Goal: Task Accomplishment & Management: Use online tool/utility

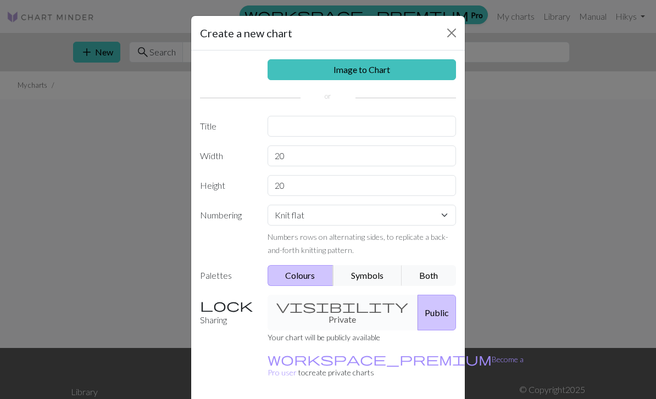
click at [303, 75] on link "Image to Chart" at bounding box center [361, 69] width 189 height 21
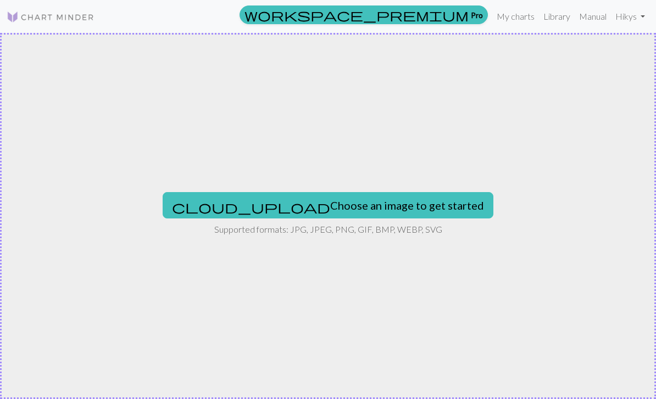
click at [269, 205] on button "cloud_upload Choose an image to get started" at bounding box center [328, 205] width 331 height 26
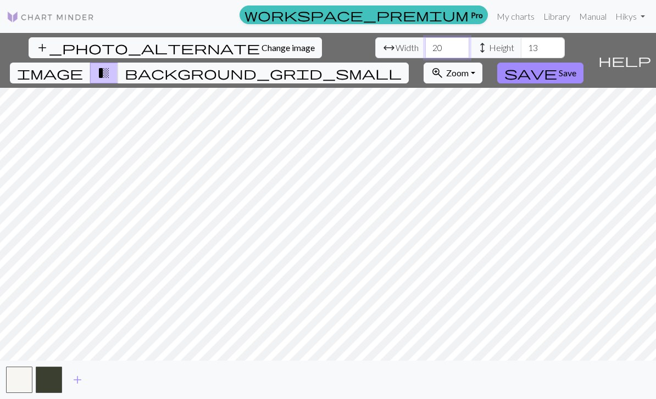
click at [425, 51] on input "20" at bounding box center [447, 47] width 44 height 21
type input "2"
type input "60"
click at [521, 49] on input "13" at bounding box center [543, 47] width 44 height 21
type input "1"
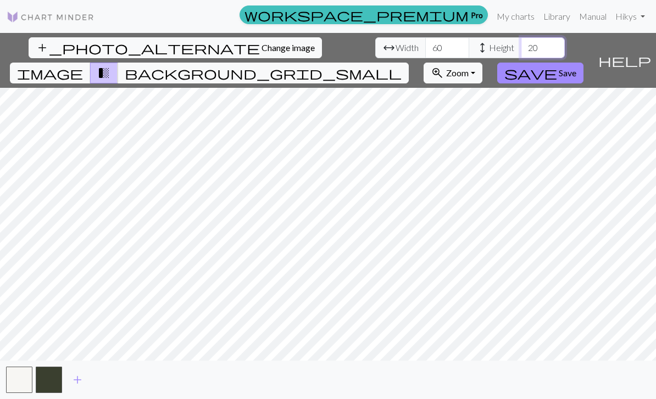
type input "20"
click at [576, 68] on span "Save" at bounding box center [567, 73] width 18 height 10
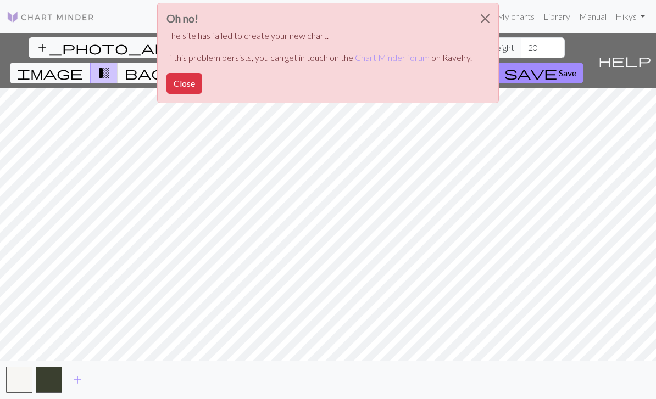
click at [186, 85] on button "Close" at bounding box center [184, 83] width 36 height 21
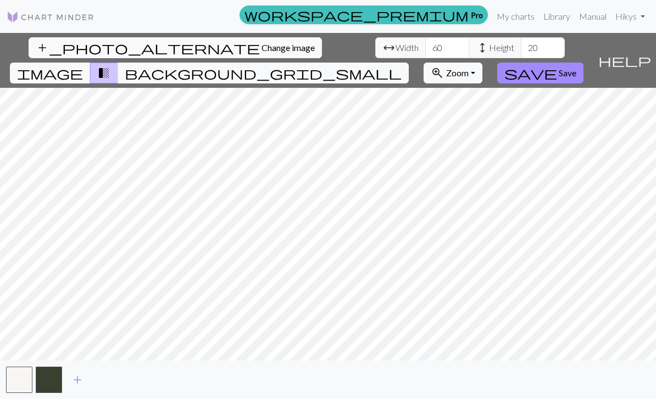
click at [576, 68] on span "Save" at bounding box center [567, 73] width 18 height 10
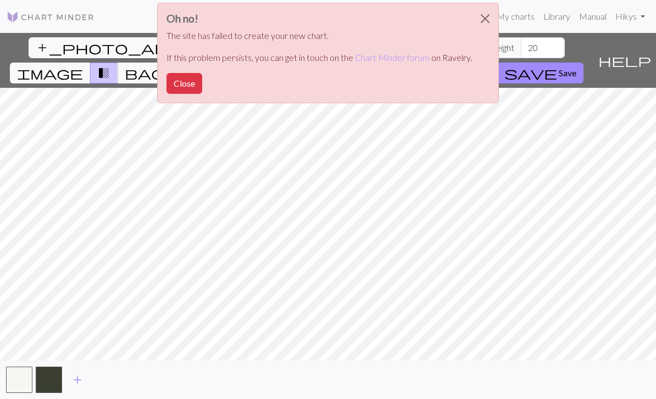
click at [485, 26] on button "Close" at bounding box center [485, 18] width 26 height 31
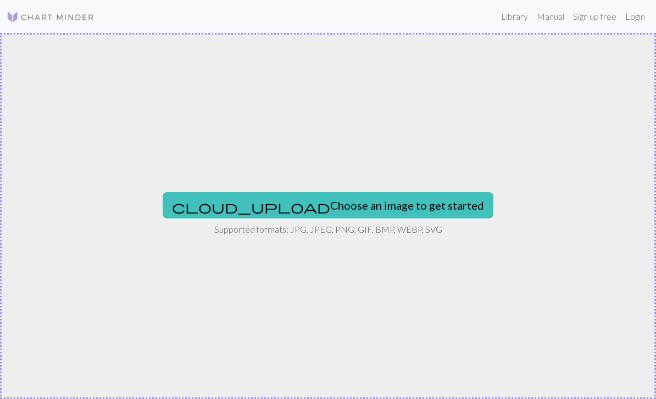
click at [634, 20] on link "Login" at bounding box center [635, 16] width 29 height 22
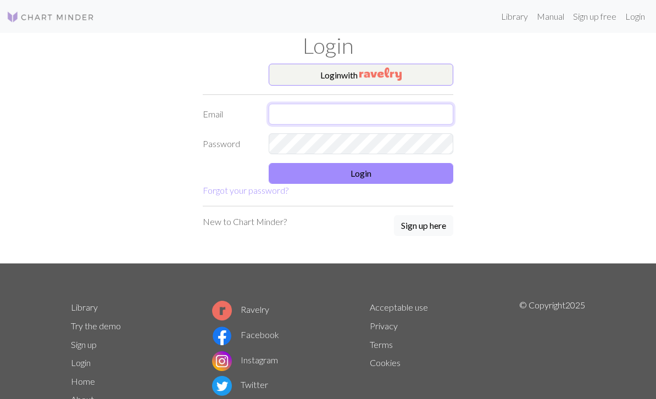
click at [420, 105] on input "text" at bounding box center [361, 114] width 185 height 21
type input "[EMAIL_ADDRESS][DOMAIN_NAME]"
click at [424, 172] on button "Login" at bounding box center [361, 173] width 185 height 21
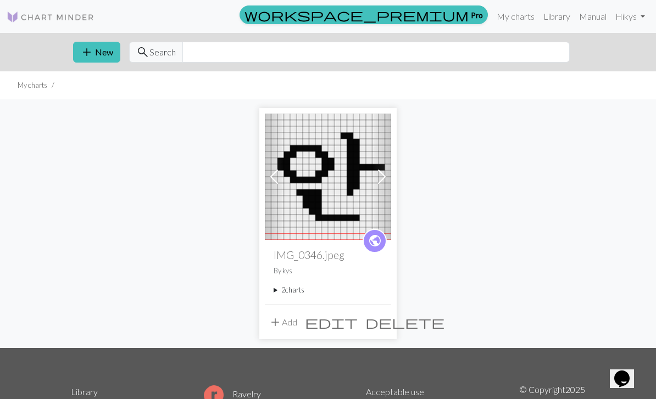
click at [92, 57] on span "add" at bounding box center [86, 51] width 13 height 15
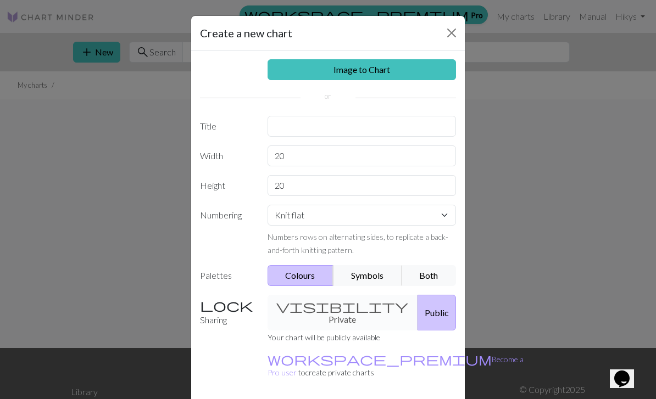
click at [310, 70] on link "Image to Chart" at bounding box center [361, 69] width 189 height 21
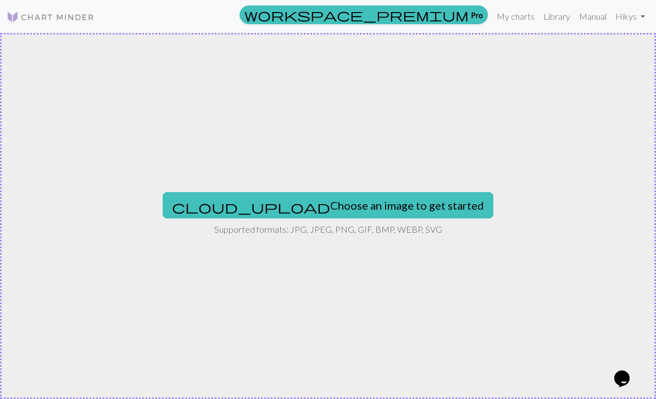
click at [279, 203] on button "cloud_upload Choose an image to get started" at bounding box center [328, 205] width 331 height 26
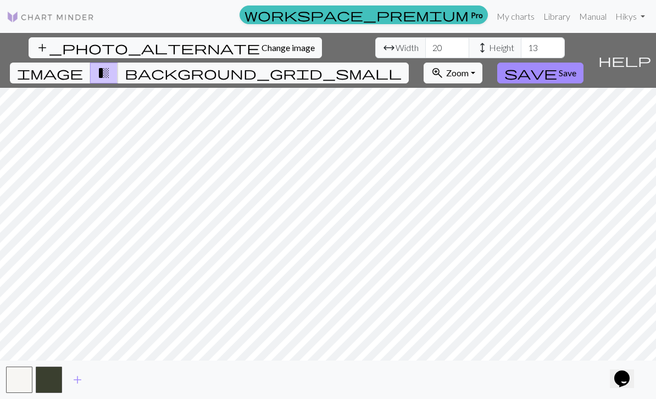
click at [261, 46] on span "Change image" at bounding box center [287, 47] width 53 height 10
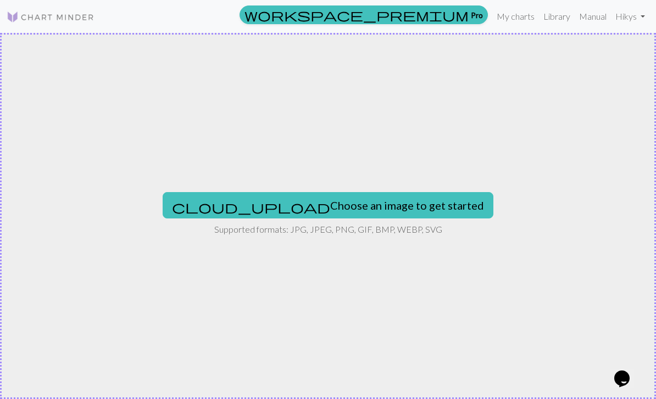
click at [265, 194] on button "cloud_upload Choose an image to get started" at bounding box center [328, 205] width 331 height 26
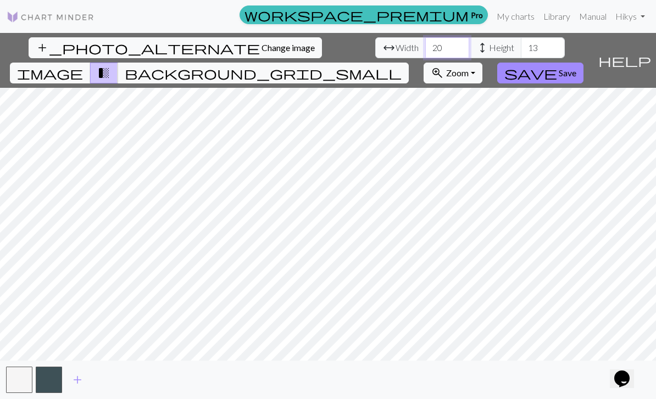
click at [425, 46] on input "20" at bounding box center [447, 47] width 44 height 21
type input "2"
type input "60"
click at [521, 37] on input "13" at bounding box center [543, 47] width 44 height 21
type input "1"
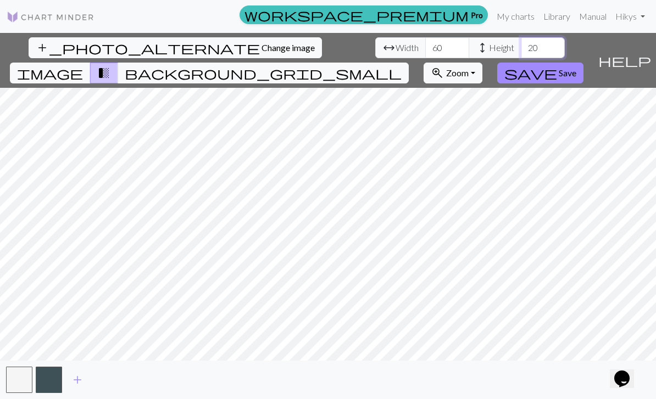
type input "20"
click at [576, 68] on span "Save" at bounding box center [567, 73] width 18 height 10
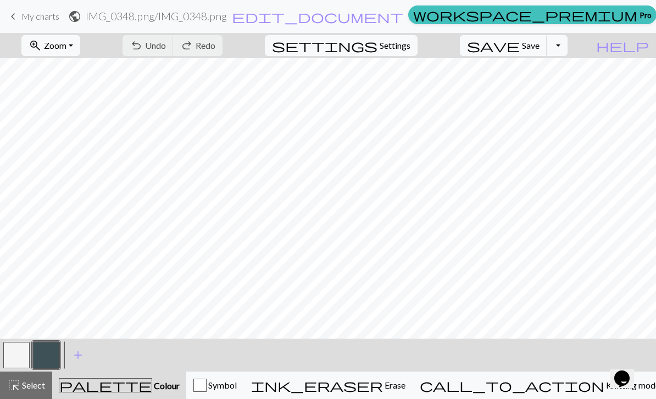
click at [51, 355] on button "button" at bounding box center [46, 355] width 26 height 26
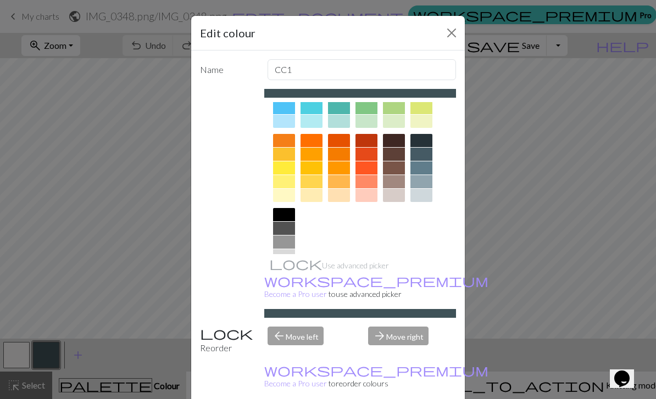
scroll to position [125, 0]
click at [285, 214] on div at bounding box center [284, 215] width 22 height 13
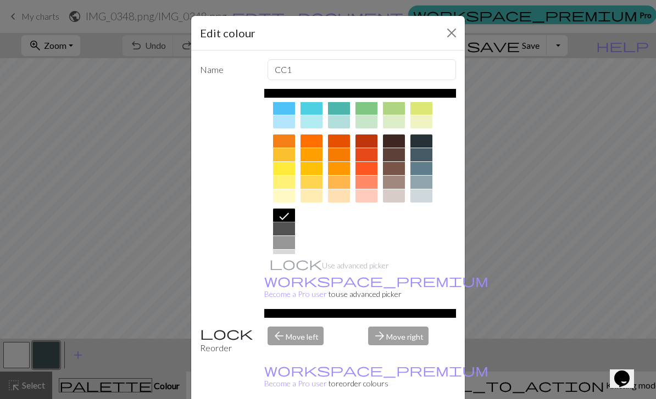
click at [450, 36] on button "Close" at bounding box center [452, 33] width 18 height 18
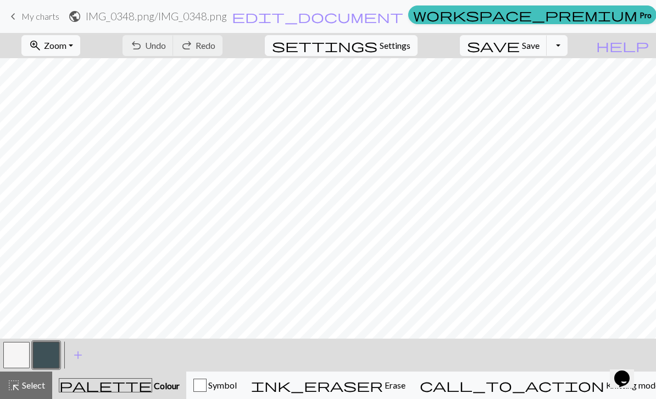
click at [22, 357] on button "button" at bounding box center [16, 355] width 26 height 26
click at [377, 42] on span "settings" at bounding box center [324, 45] width 105 height 15
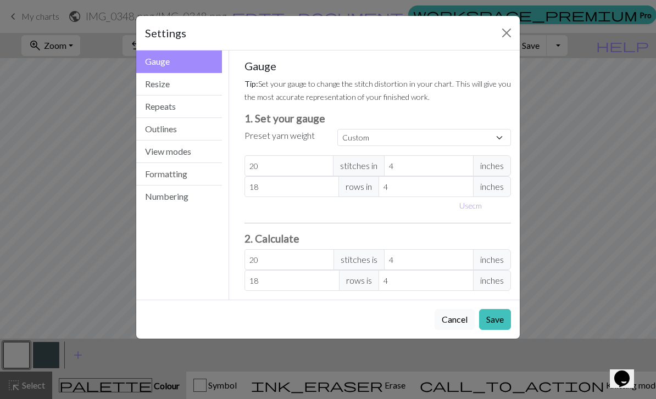
click at [502, 35] on button "Close" at bounding box center [507, 33] width 18 height 18
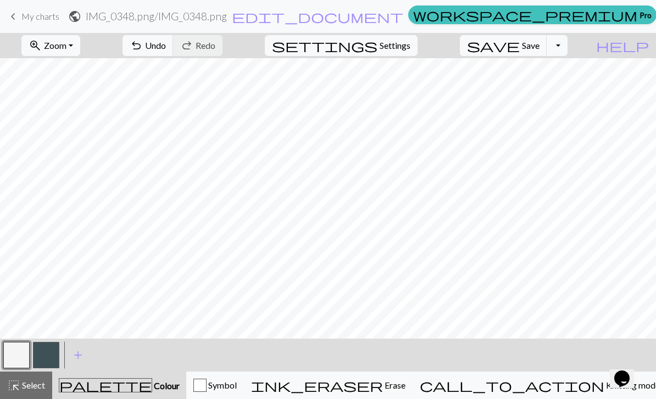
click at [174, 37] on button "undo Undo Undo" at bounding box center [147, 45] width 51 height 21
click at [174, 36] on button "undo Undo Undo" at bounding box center [147, 45] width 51 height 21
click at [53, 353] on button "button" at bounding box center [46, 355] width 26 height 26
click at [4, 359] on button "button" at bounding box center [16, 355] width 26 height 26
click at [46, 357] on button "button" at bounding box center [46, 355] width 26 height 26
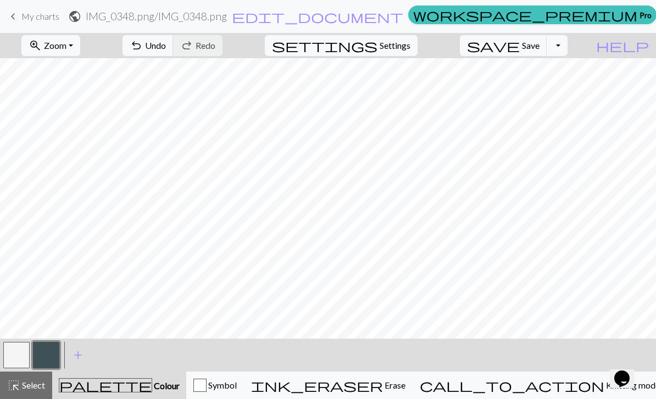
click at [26, 355] on button "button" at bounding box center [16, 355] width 26 height 26
click at [52, 350] on button "button" at bounding box center [46, 355] width 26 height 26
click at [21, 357] on button "button" at bounding box center [16, 355] width 26 height 26
click at [44, 355] on button "button" at bounding box center [46, 355] width 26 height 26
click at [20, 357] on button "button" at bounding box center [16, 355] width 26 height 26
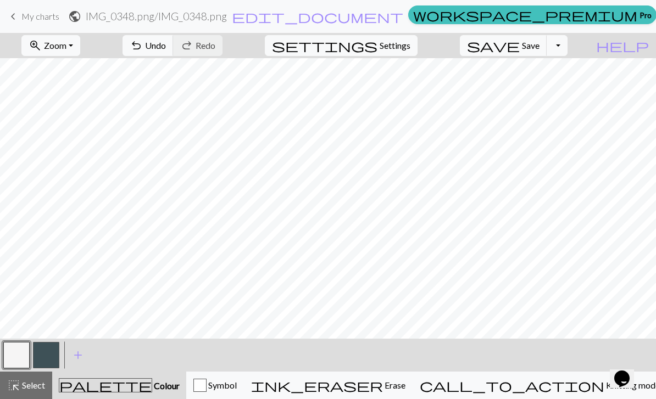
click at [143, 41] on span "undo" at bounding box center [136, 45] width 13 height 15
click at [143, 38] on span "undo" at bounding box center [136, 45] width 13 height 15
click at [174, 37] on button "undo Undo Undo" at bounding box center [147, 45] width 51 height 21
click at [174, 36] on button "undo Undo Undo" at bounding box center [147, 45] width 51 height 21
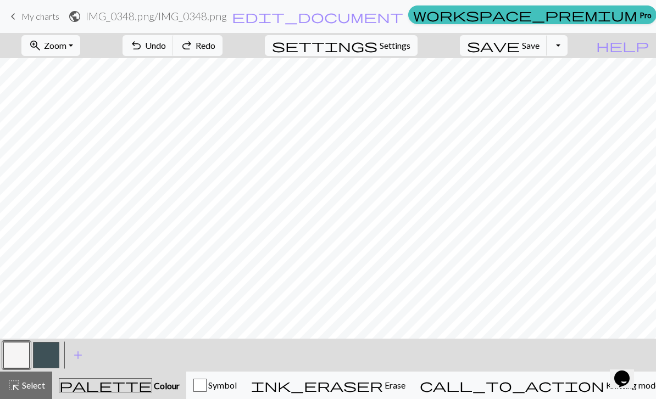
click at [80, 45] on button "zoom_in Zoom Zoom" at bounding box center [50, 45] width 59 height 21
click at [66, 49] on span "Zoom" at bounding box center [55, 45] width 23 height 10
click at [377, 47] on span "settings" at bounding box center [324, 45] width 105 height 15
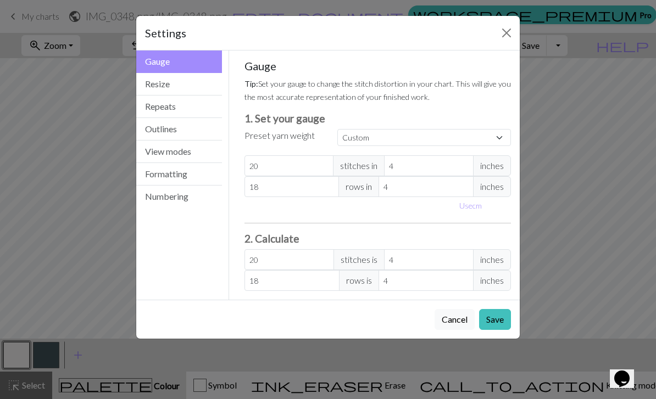
click at [164, 148] on button "View modes" at bounding box center [179, 152] width 86 height 23
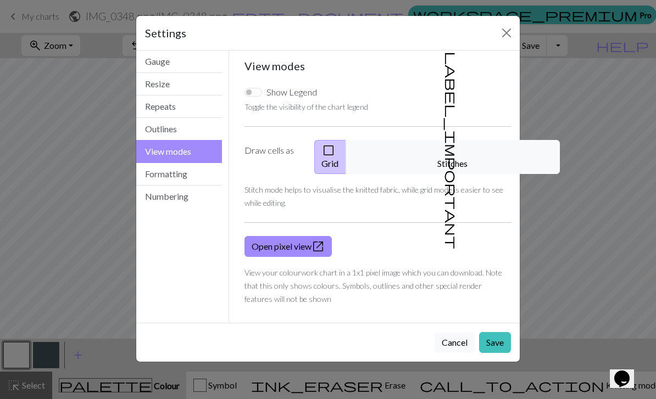
click at [256, 90] on input "Show Legend" at bounding box center [253, 92] width 18 height 9
click at [261, 91] on input "Show Legend" at bounding box center [253, 92] width 18 height 9
checkbox input "false"
click at [459, 158] on button "label_important Stitches" at bounding box center [452, 157] width 214 height 34
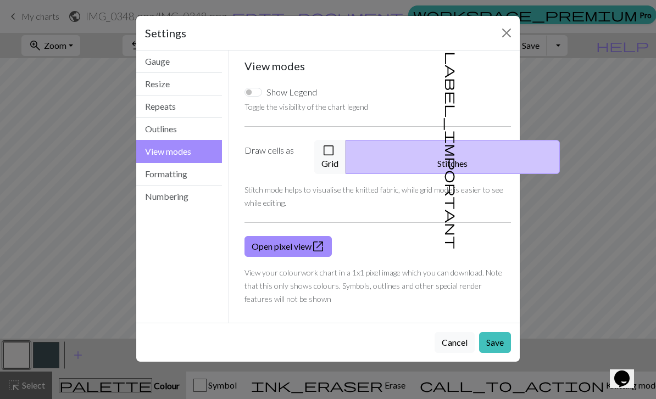
click at [262, 236] on link "Open pixel view open_in_new" at bounding box center [287, 246] width 87 height 21
click at [503, 37] on button "Close" at bounding box center [507, 33] width 18 height 18
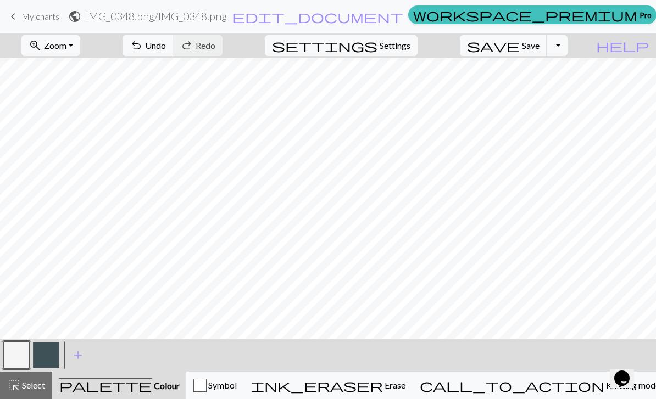
click at [42, 353] on button "button" at bounding box center [46, 355] width 26 height 26
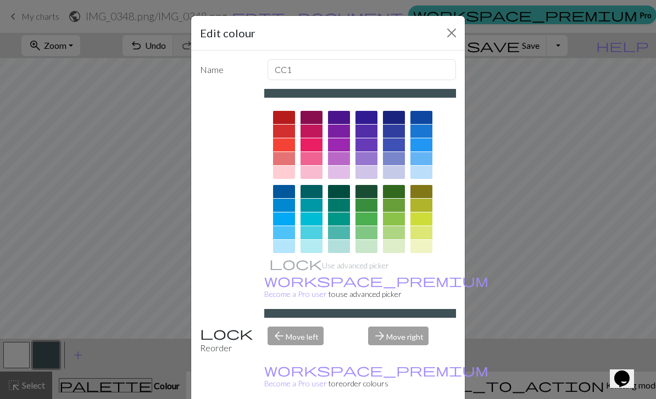
click at [12, 304] on div "Edit colour Name CC1 Use advanced picker workspace_premium Become a Pro user to…" at bounding box center [328, 199] width 656 height 399
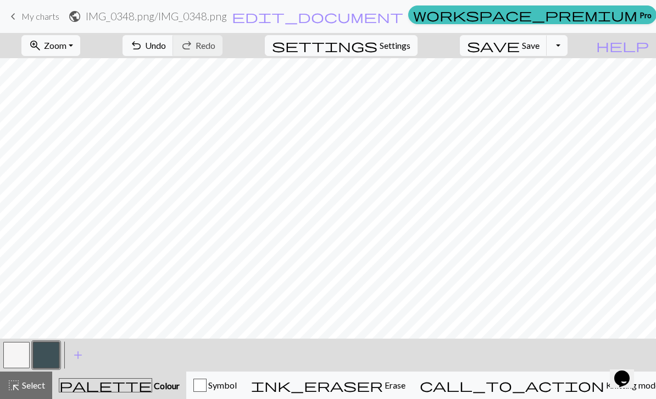
click at [21, 352] on button "button" at bounding box center [16, 355] width 26 height 26
click at [174, 45] on button "undo Undo Undo" at bounding box center [147, 45] width 51 height 21
click at [174, 44] on button "undo Undo Undo" at bounding box center [147, 45] width 51 height 21
click at [49, 355] on button "button" at bounding box center [46, 355] width 26 height 26
click at [15, 356] on button "button" at bounding box center [16, 355] width 26 height 26
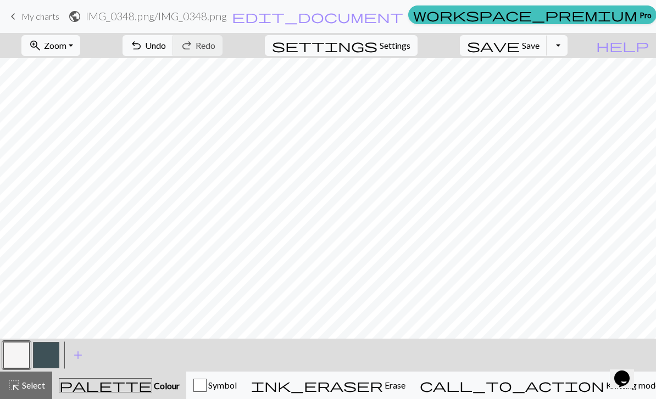
click at [47, 359] on button "button" at bounding box center [46, 355] width 26 height 26
click at [18, 357] on button "button" at bounding box center [16, 355] width 26 height 26
click at [47, 355] on button "button" at bounding box center [46, 355] width 26 height 26
click at [18, 357] on button "button" at bounding box center [16, 355] width 26 height 26
click at [55, 353] on button "button" at bounding box center [46, 355] width 26 height 26
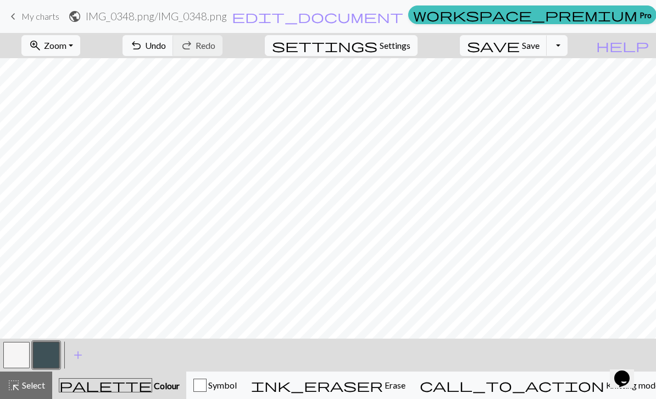
click at [21, 356] on button "button" at bounding box center [16, 355] width 26 height 26
click at [45, 353] on button "button" at bounding box center [46, 355] width 26 height 26
click at [143, 39] on span "undo" at bounding box center [136, 45] width 13 height 15
click at [143, 38] on span "undo" at bounding box center [136, 45] width 13 height 15
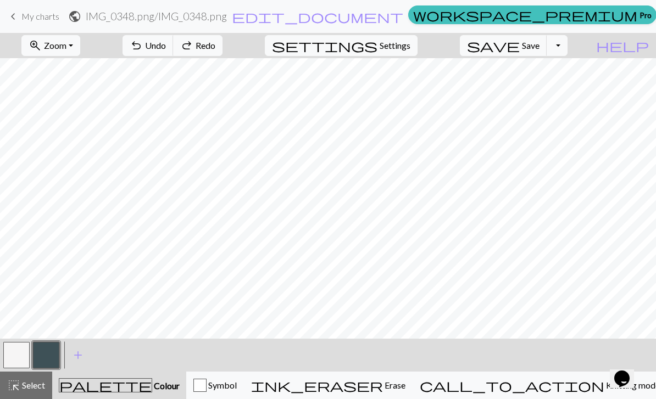
click at [174, 37] on button "undo Undo Undo" at bounding box center [147, 45] width 51 height 21
click at [174, 36] on button "undo Undo Undo" at bounding box center [147, 45] width 51 height 21
click at [222, 46] on button "redo Redo Redo" at bounding box center [197, 45] width 49 height 21
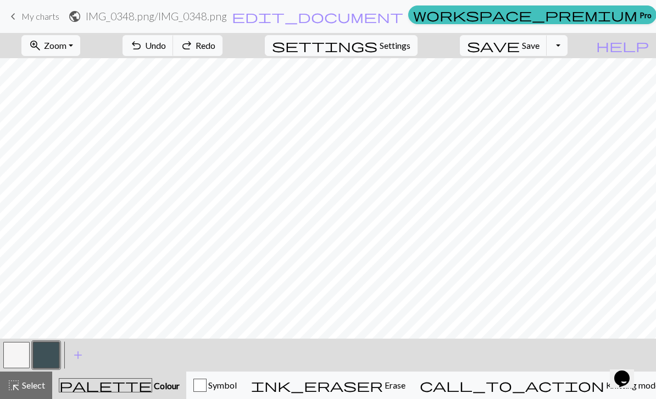
click at [143, 41] on span "undo" at bounding box center [136, 45] width 13 height 15
click at [143, 40] on span "undo" at bounding box center [136, 45] width 13 height 15
click at [143, 38] on span "undo" at bounding box center [136, 45] width 13 height 15
click at [143, 42] on span "undo" at bounding box center [136, 45] width 13 height 15
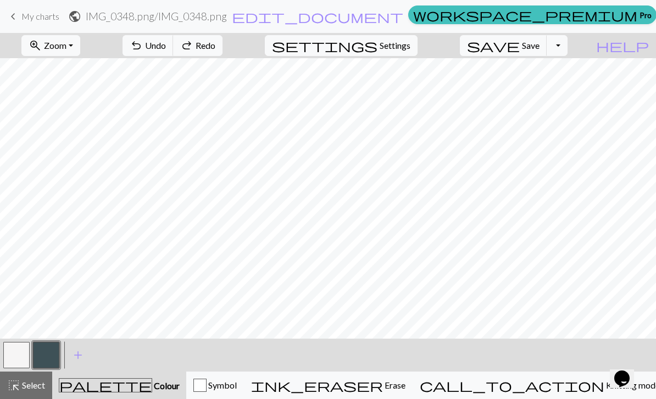
click at [143, 42] on span "undo" at bounding box center [136, 45] width 13 height 15
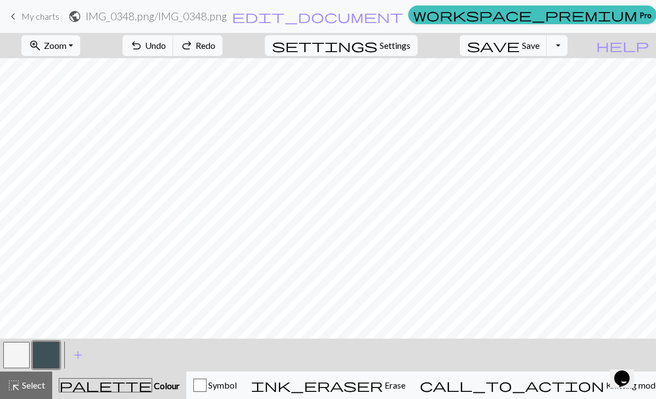
click at [143, 43] on span "undo" at bounding box center [136, 45] width 13 height 15
click at [143, 46] on span "undo" at bounding box center [136, 45] width 13 height 15
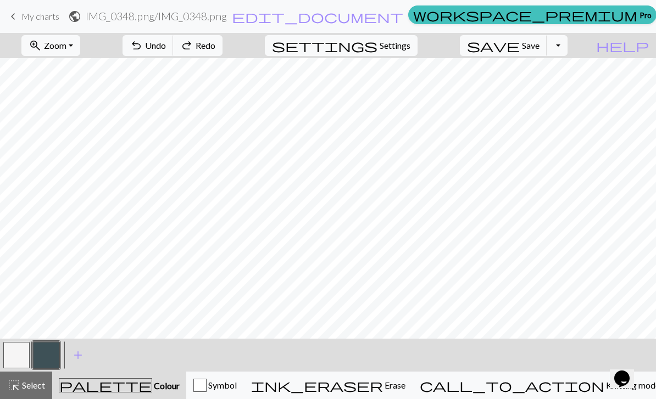
click at [143, 46] on span "undo" at bounding box center [136, 45] width 13 height 15
click at [143, 47] on span "undo" at bounding box center [136, 45] width 13 height 15
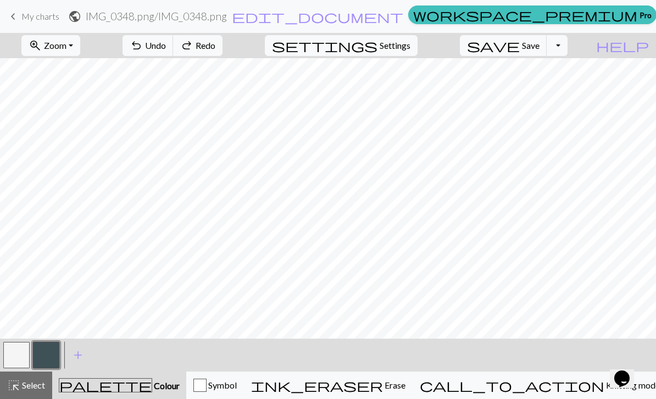
click at [143, 47] on span "undo" at bounding box center [136, 45] width 13 height 15
click at [174, 49] on button "undo Undo Undo" at bounding box center [147, 45] width 51 height 21
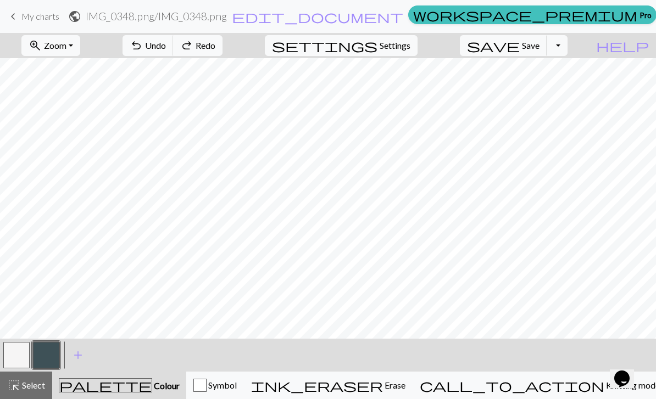
click at [174, 49] on button "undo Undo Undo" at bounding box center [147, 45] width 51 height 21
click at [193, 48] on span "redo" at bounding box center [186, 45] width 13 height 15
click at [193, 47] on span "redo" at bounding box center [186, 45] width 13 height 15
click at [222, 51] on button "redo Redo Redo" at bounding box center [197, 45] width 49 height 21
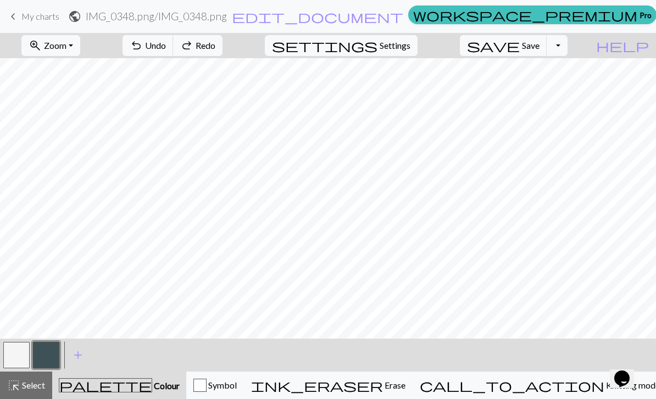
click at [215, 51] on span "Redo" at bounding box center [205, 45] width 20 height 10
click at [539, 45] on span "Save" at bounding box center [531, 45] width 18 height 10
click at [37, 19] on span "My charts" at bounding box center [40, 16] width 38 height 10
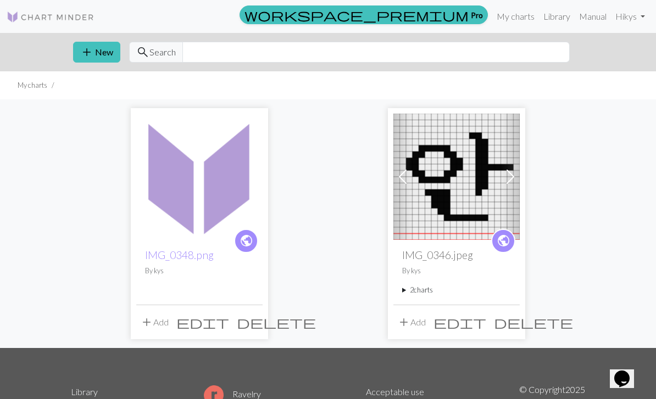
click at [81, 47] on span "add" at bounding box center [86, 51] width 13 height 15
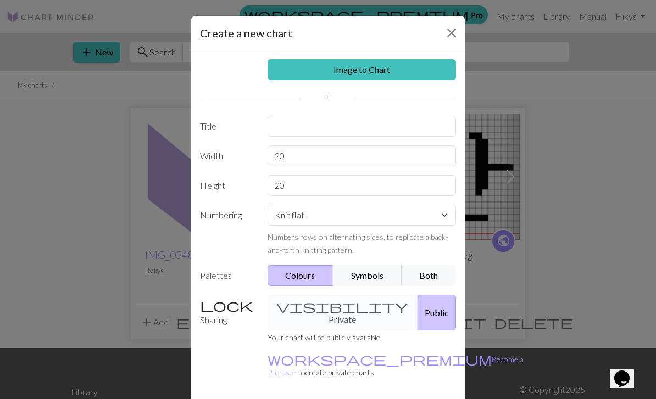
click at [315, 61] on link "Image to Chart" at bounding box center [361, 69] width 189 height 21
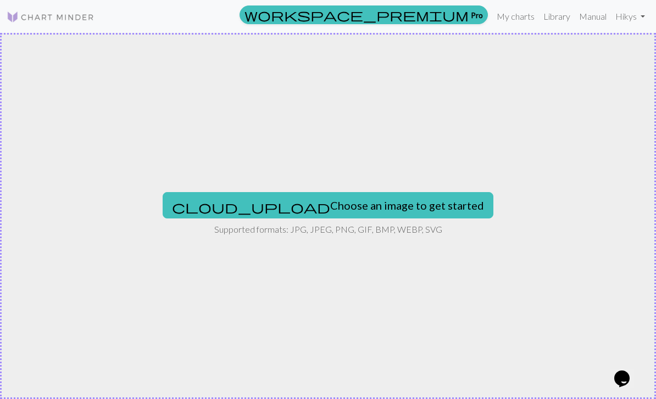
click at [276, 199] on button "cloud_upload Choose an image to get started" at bounding box center [328, 205] width 331 height 26
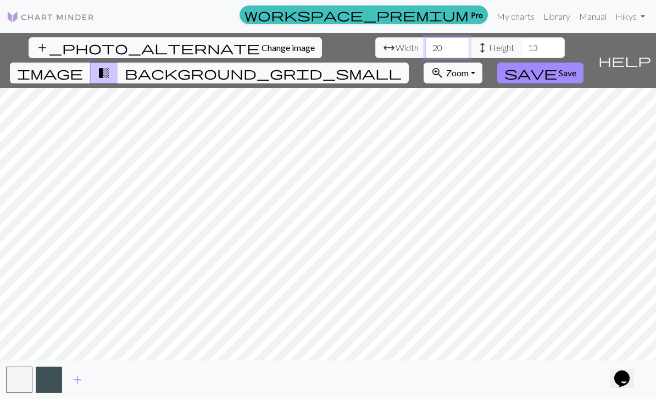
click at [425, 45] on input "20" at bounding box center [447, 47] width 44 height 21
type input "2"
type input "60"
click at [521, 43] on input "13" at bounding box center [543, 47] width 44 height 21
type input "1"
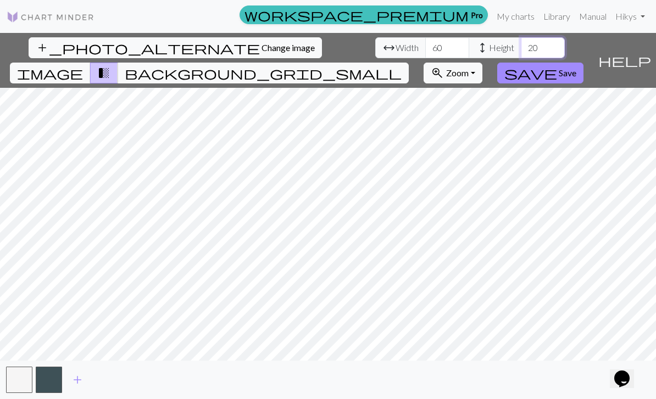
type input "20"
click at [91, 63] on button "image" at bounding box center [50, 73] width 81 height 21
click at [401, 65] on span "background_grid_small" at bounding box center [263, 72] width 277 height 15
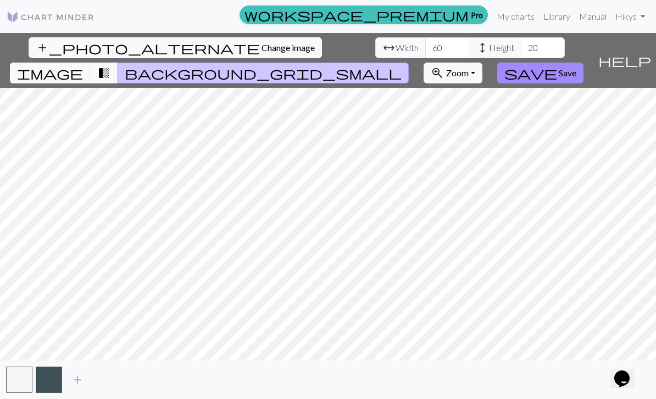
click at [583, 63] on button "save Save" at bounding box center [540, 73] width 86 height 21
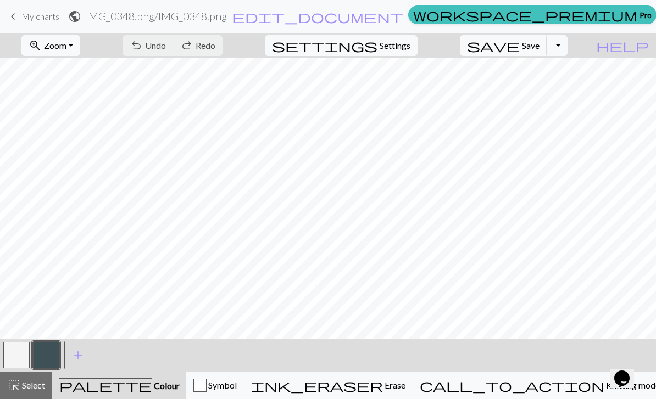
click at [15, 354] on button "button" at bounding box center [16, 355] width 26 height 26
click at [48, 353] on button "button" at bounding box center [46, 355] width 26 height 26
click at [4, 359] on button "button" at bounding box center [16, 355] width 26 height 26
click at [14, 355] on button "button" at bounding box center [16, 355] width 26 height 26
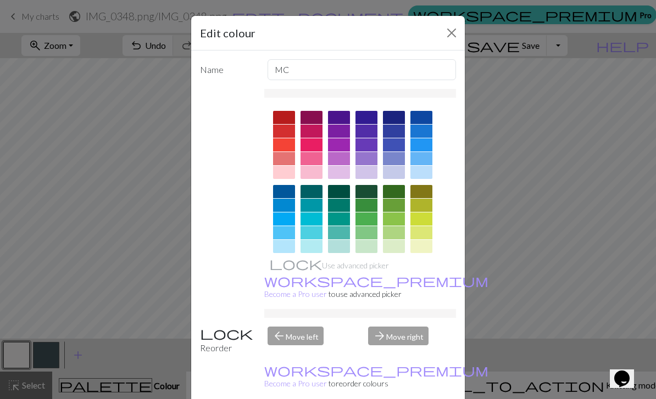
click at [106, 295] on div "Edit colour Name MC Use advanced picker workspace_premium Become a Pro user to …" at bounding box center [328, 199] width 656 height 399
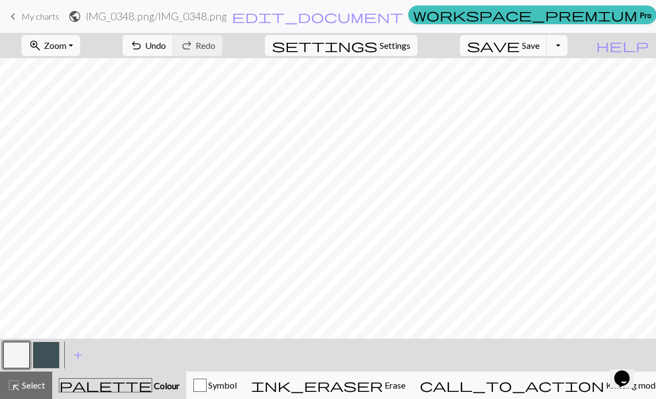
click at [44, 360] on button "button" at bounding box center [46, 355] width 26 height 26
click at [12, 356] on button "button" at bounding box center [16, 355] width 26 height 26
click at [49, 359] on button "button" at bounding box center [46, 355] width 26 height 26
click at [18, 353] on button "button" at bounding box center [16, 355] width 26 height 26
click at [52, 360] on button "button" at bounding box center [46, 355] width 26 height 26
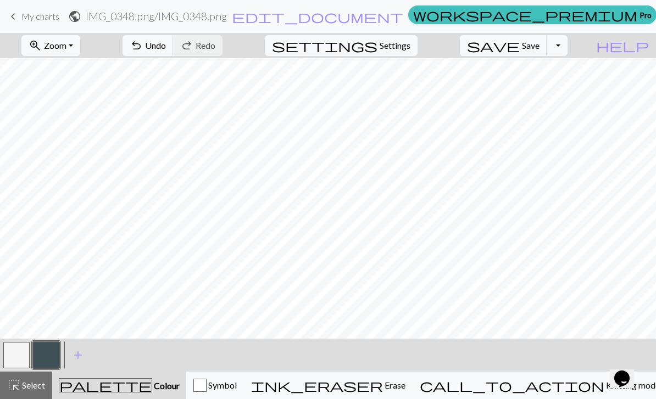
click at [23, 353] on button "button" at bounding box center [16, 355] width 26 height 26
click at [51, 365] on button "button" at bounding box center [46, 355] width 26 height 26
click at [539, 49] on span "Save" at bounding box center [531, 45] width 18 height 10
click at [506, 20] on div "Chart saved" at bounding box center [328, 21] width 656 height 43
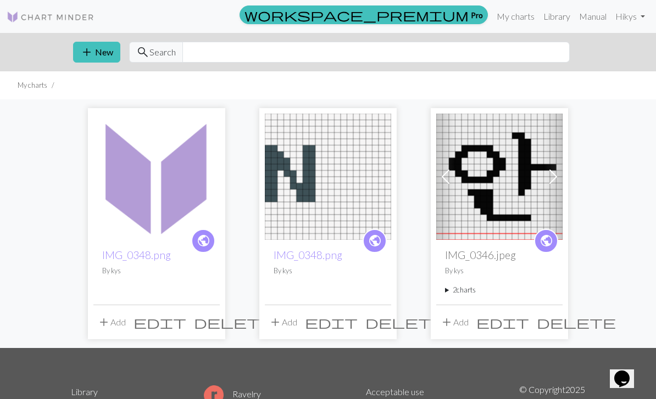
click at [450, 285] on summary "2 charts" at bounding box center [499, 290] width 109 height 10
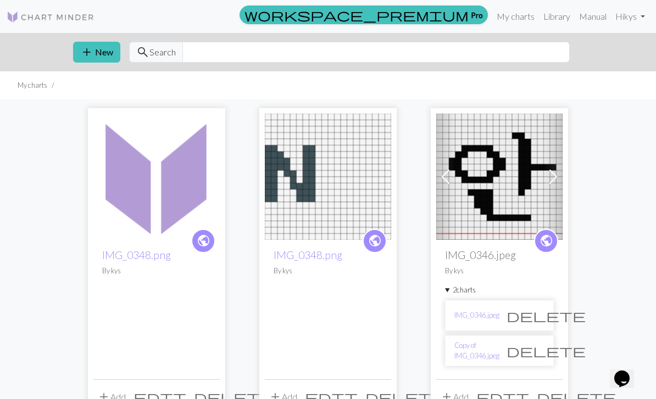
click at [451, 289] on summary "2 charts" at bounding box center [499, 290] width 109 height 10
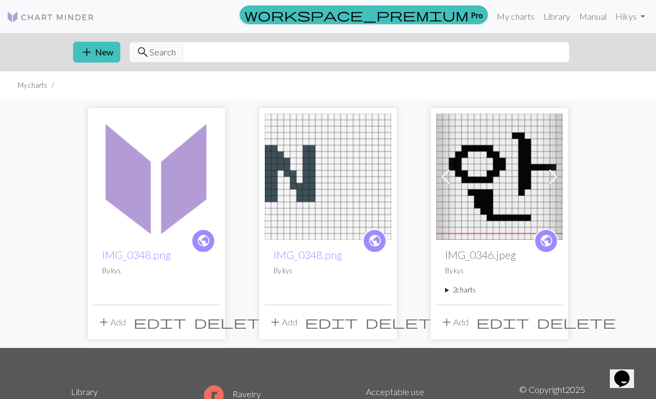
click at [489, 197] on img at bounding box center [499, 177] width 126 height 126
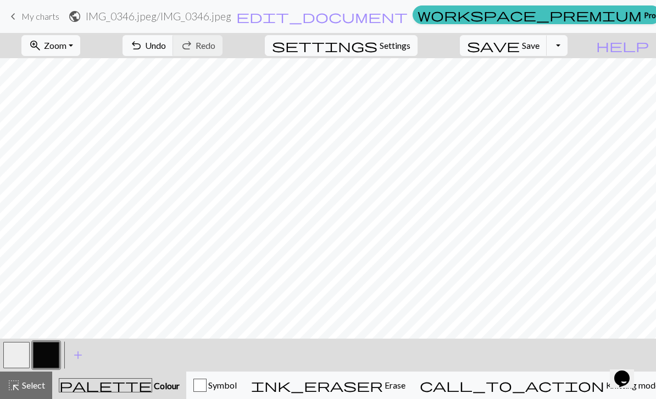
click at [174, 39] on button "undo Undo Undo" at bounding box center [147, 45] width 51 height 21
click at [39, 15] on span "My charts" at bounding box center [40, 16] width 38 height 10
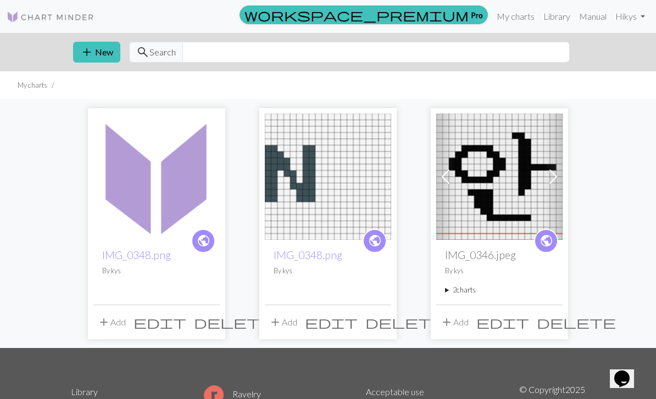
click at [134, 183] on img at bounding box center [156, 177] width 126 height 126
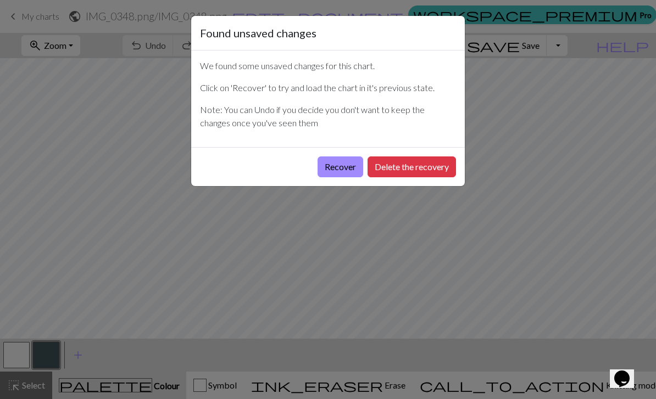
click at [344, 166] on button "Recover" at bounding box center [340, 167] width 46 height 21
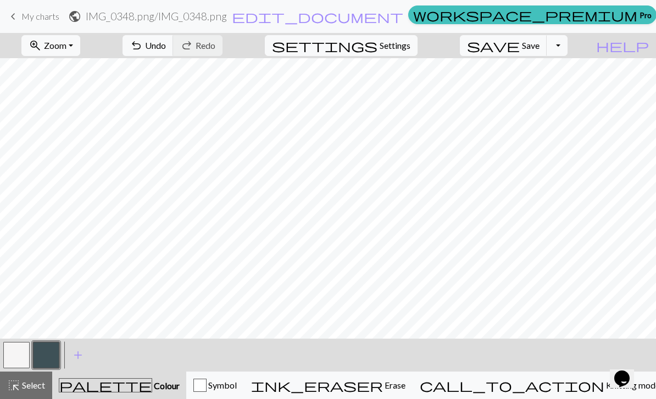
click at [399, 43] on span "Settings" at bounding box center [394, 45] width 31 height 13
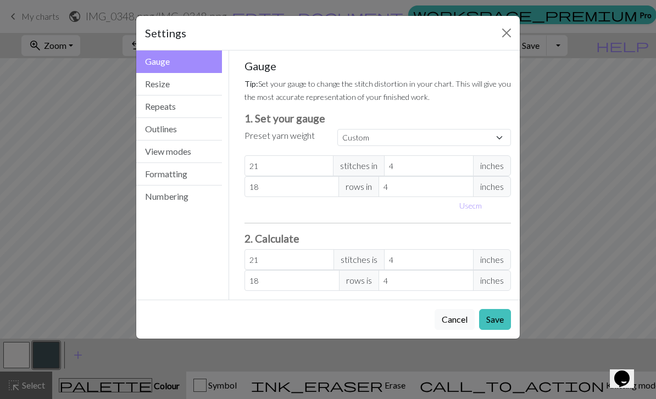
click at [163, 148] on button "View modes" at bounding box center [179, 152] width 86 height 23
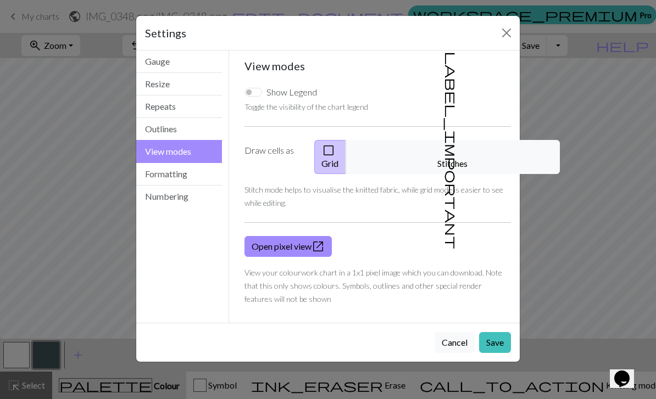
click at [449, 150] on span "label_important" at bounding box center [451, 151] width 15 height 198
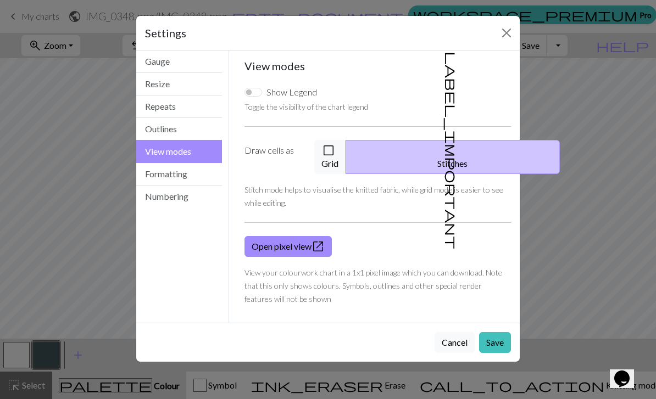
click at [496, 334] on button "Save" at bounding box center [495, 342] width 32 height 21
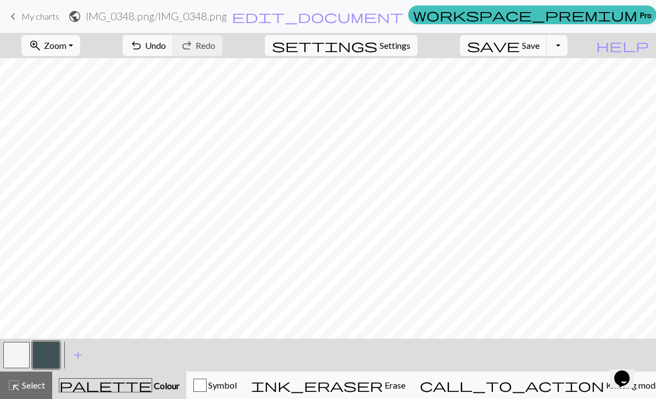
click at [166, 45] on span "Undo" at bounding box center [155, 45] width 21 height 10
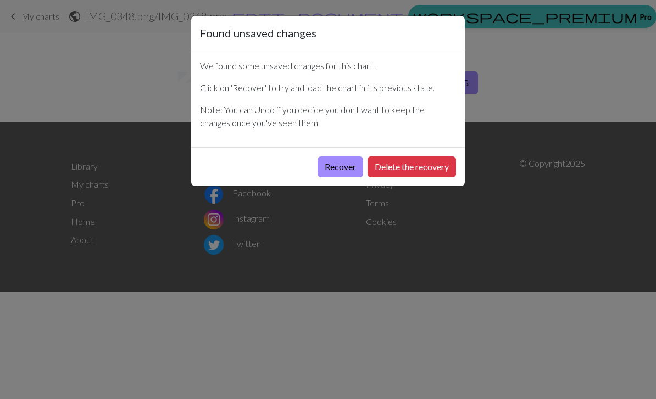
click at [332, 163] on button "Recover" at bounding box center [340, 167] width 46 height 21
